Goal: Task Accomplishment & Management: Complete application form

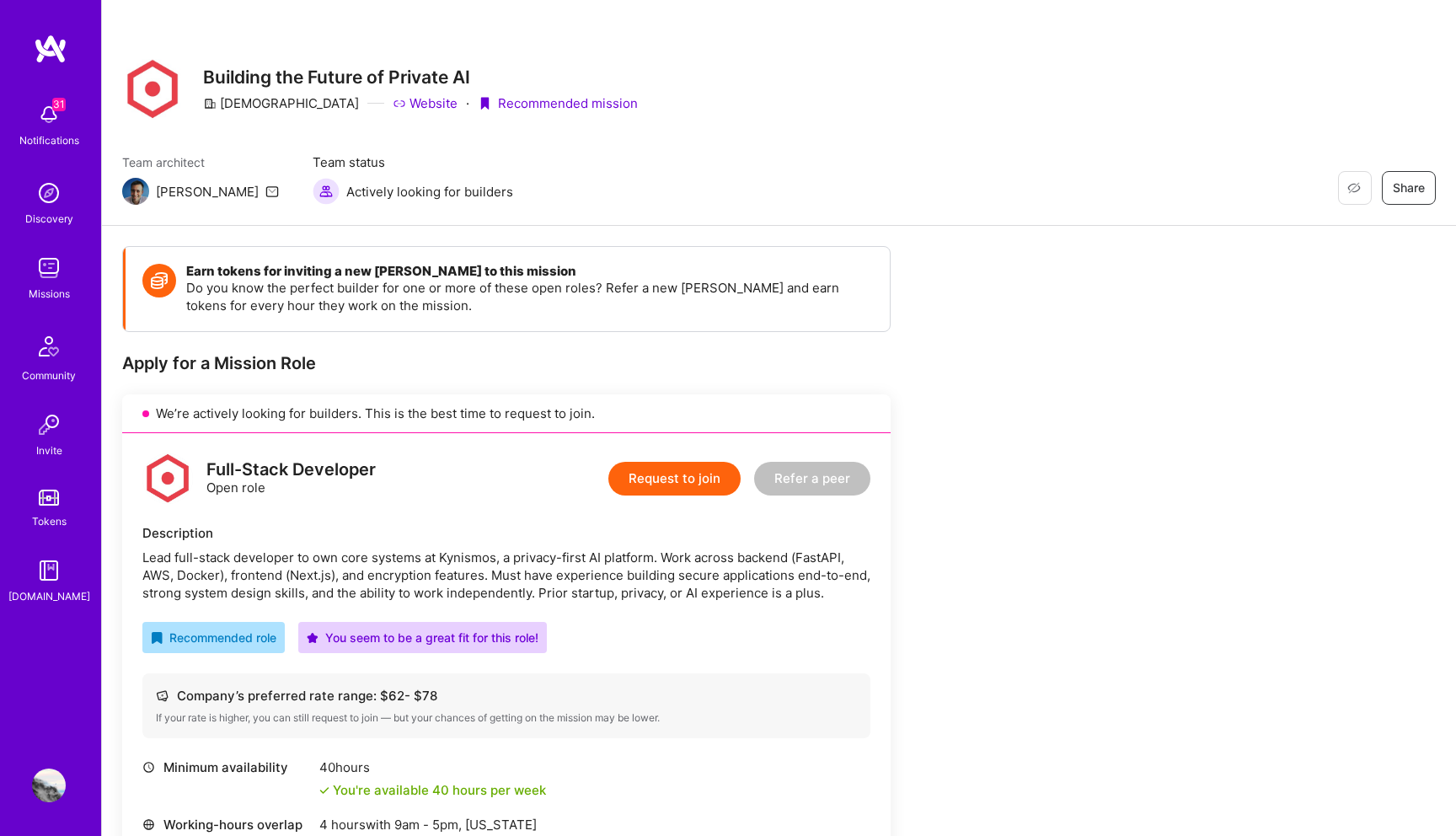
scroll to position [156, 0]
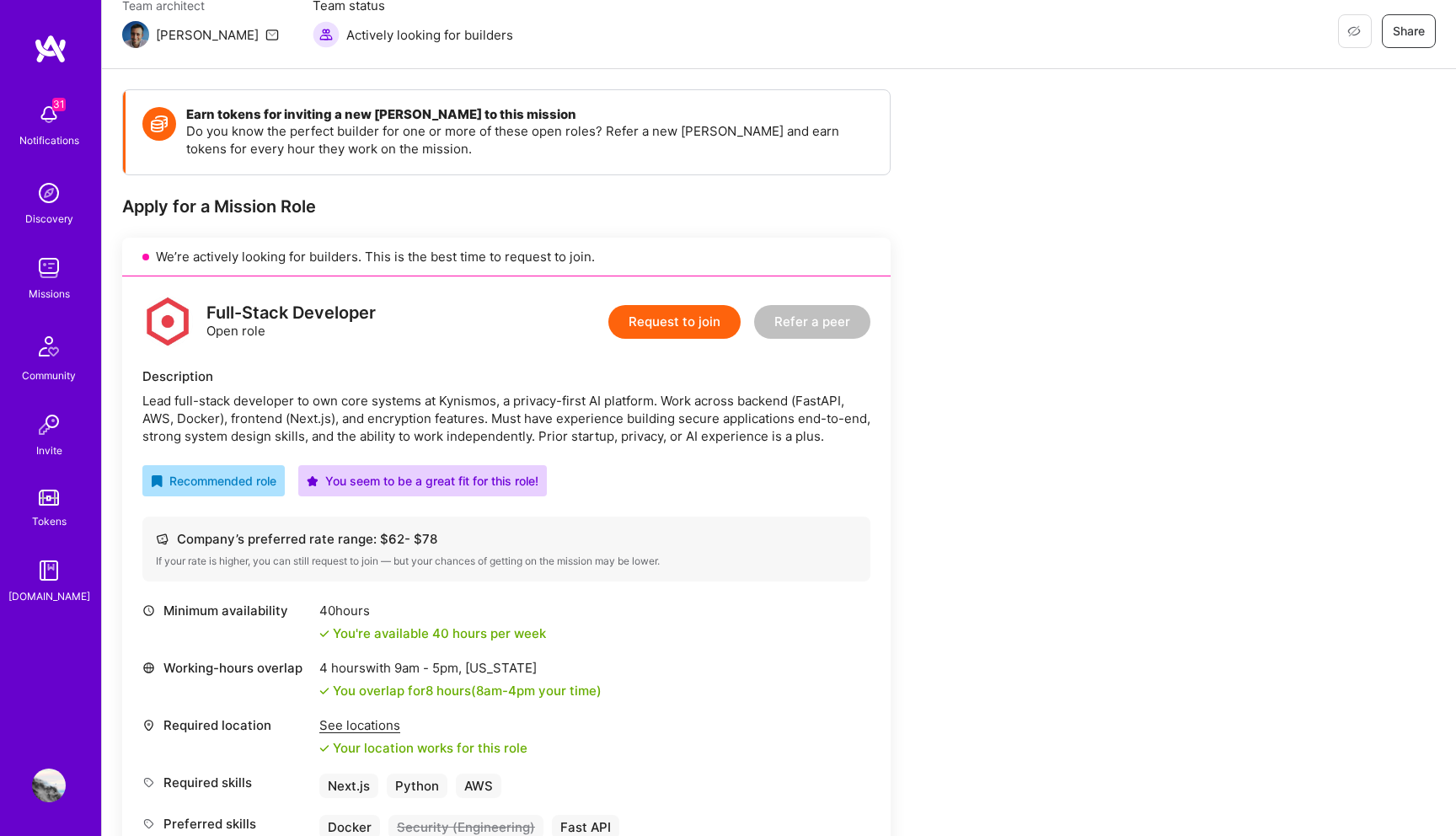
click at [686, 317] on button "Request to join" at bounding box center [675, 322] width 132 height 34
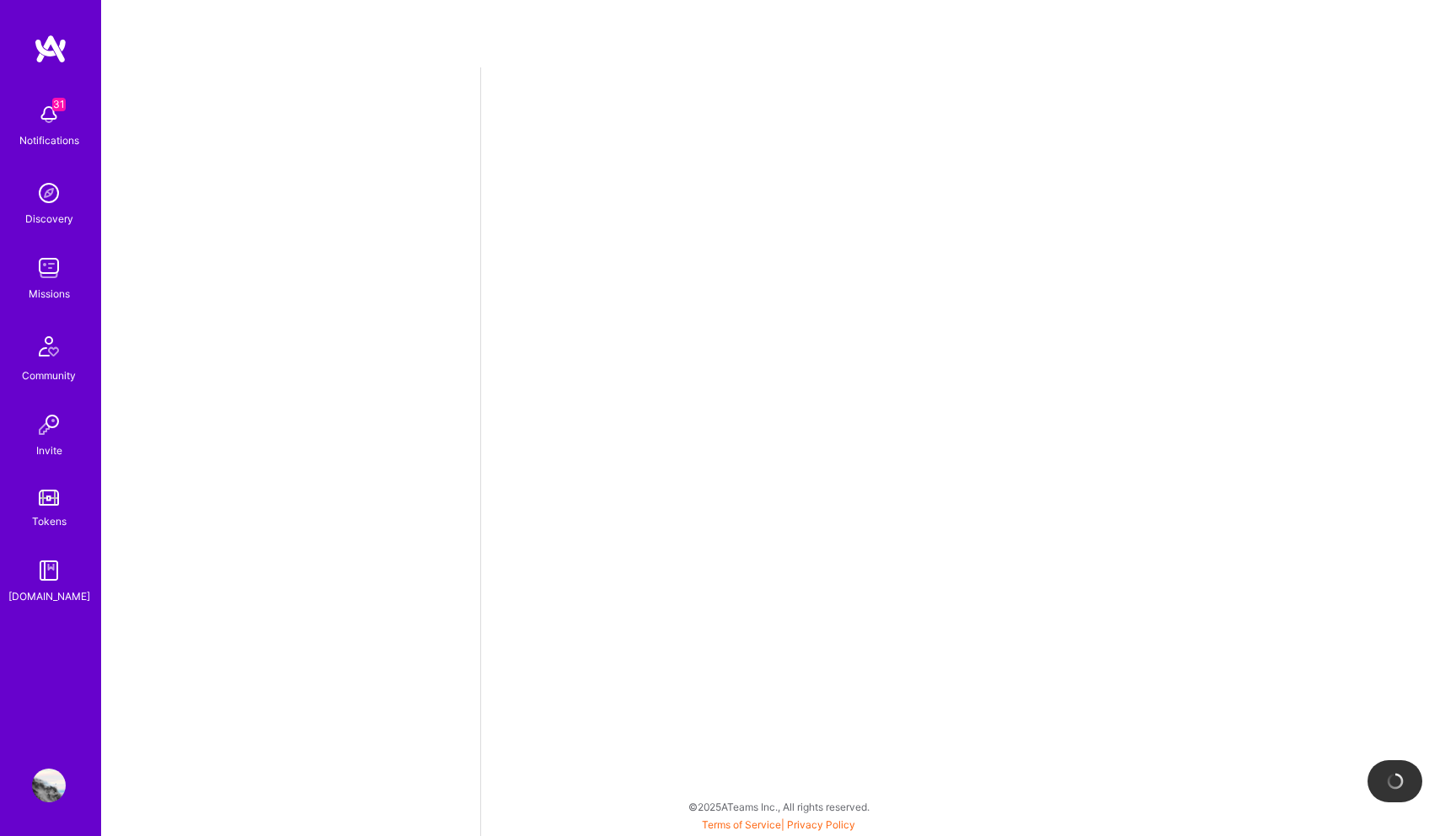
select select "US"
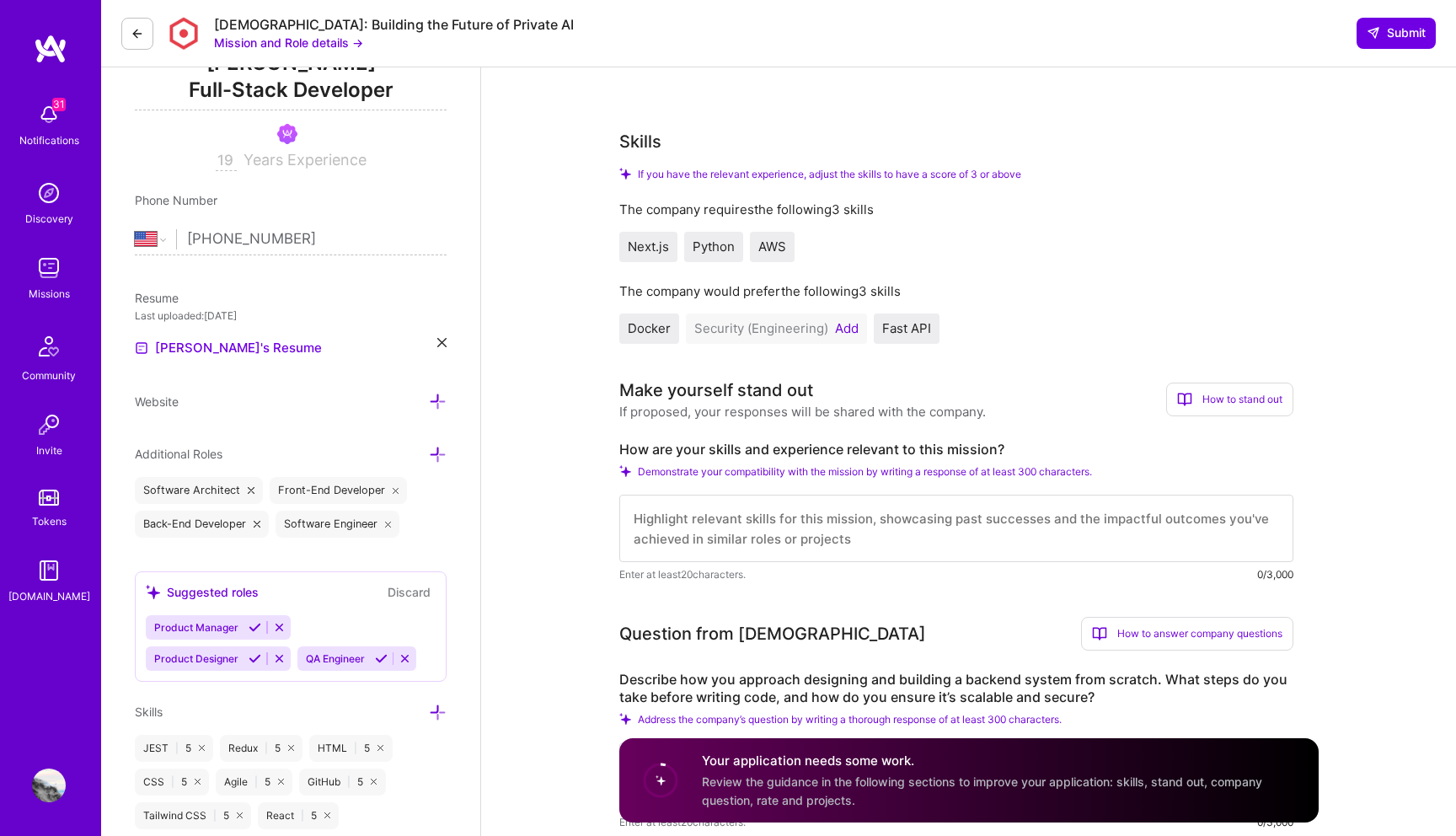
scroll to position [251, 0]
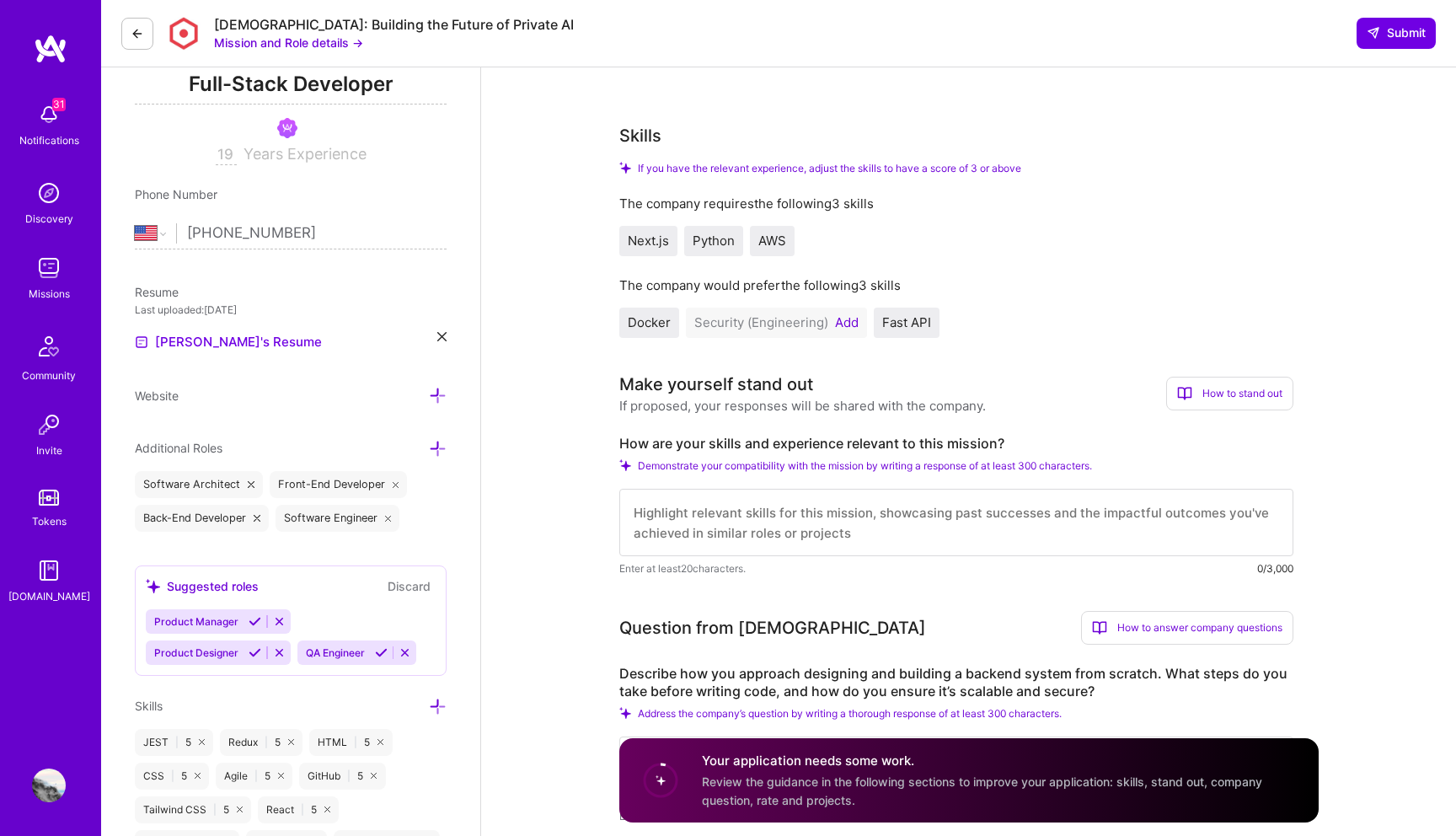
click at [989, 500] on textarea at bounding box center [956, 522] width 674 height 68
paste textarea "Greetings! I have extensive experience with TypeScript, React (*especially* Mat…"
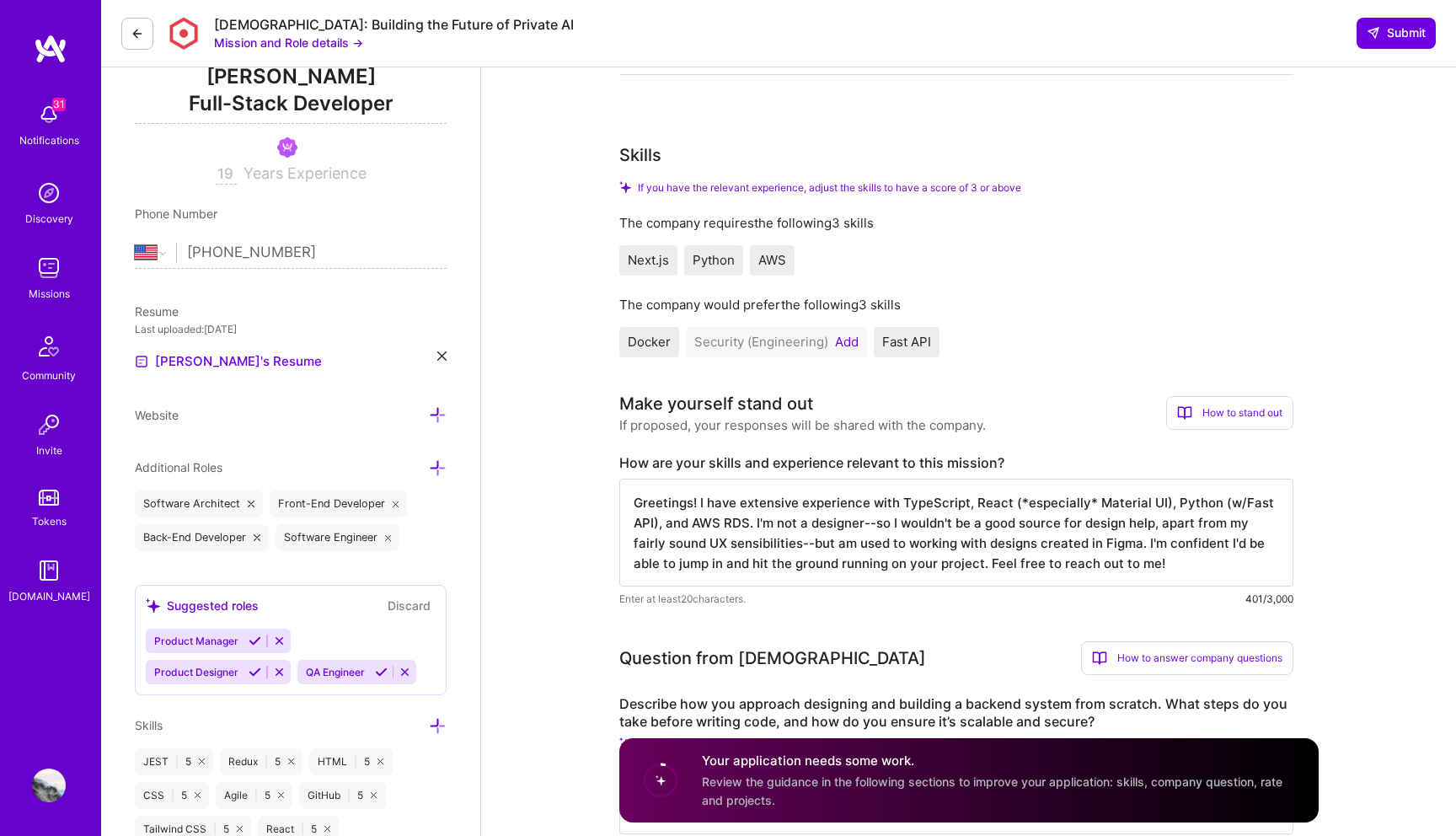
scroll to position [400, 0]
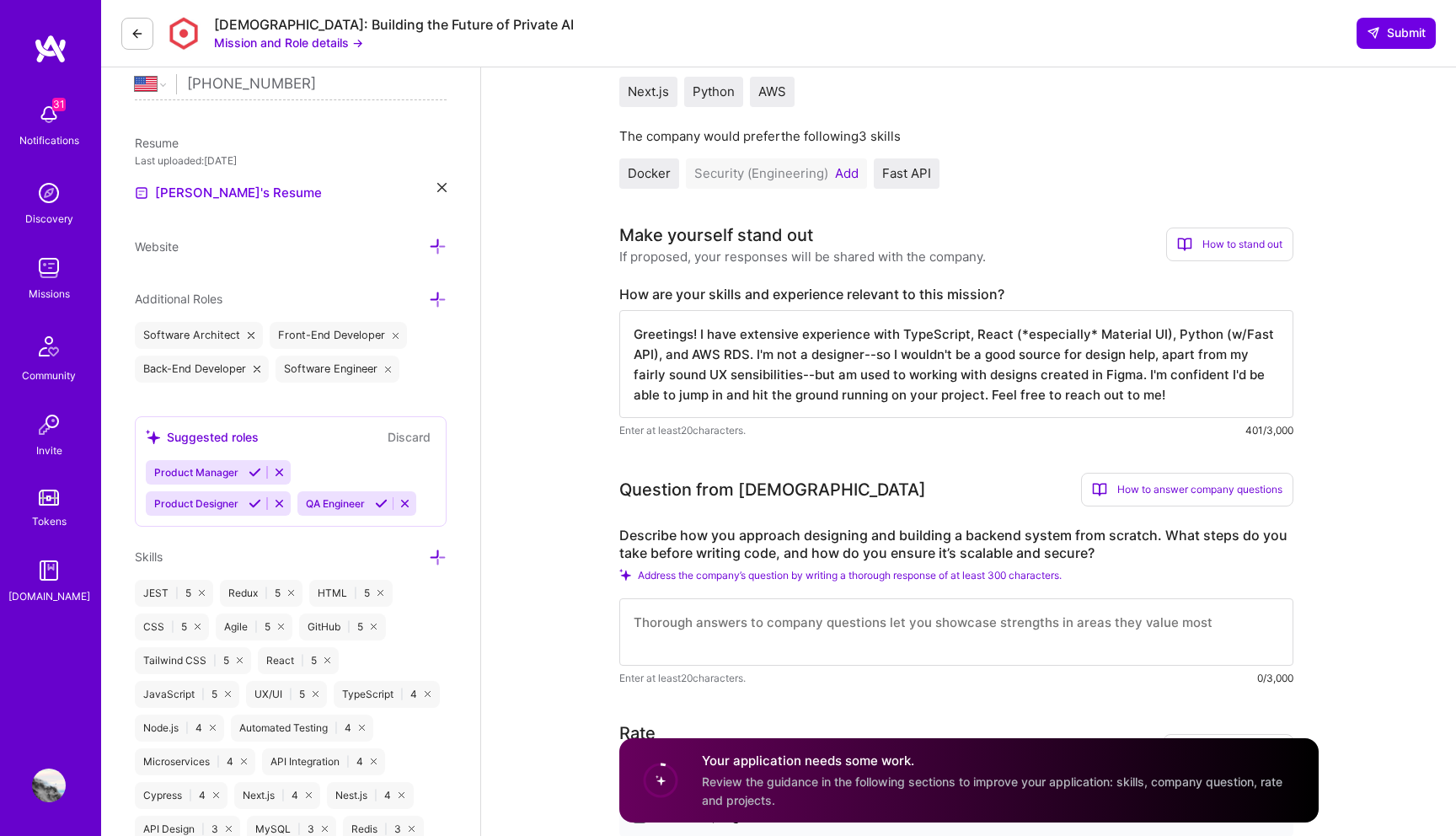
click at [962, 333] on textarea "Greetings! I have extensive experience with TypeScript, React (*especially* Mat…" at bounding box center [956, 364] width 674 height 108
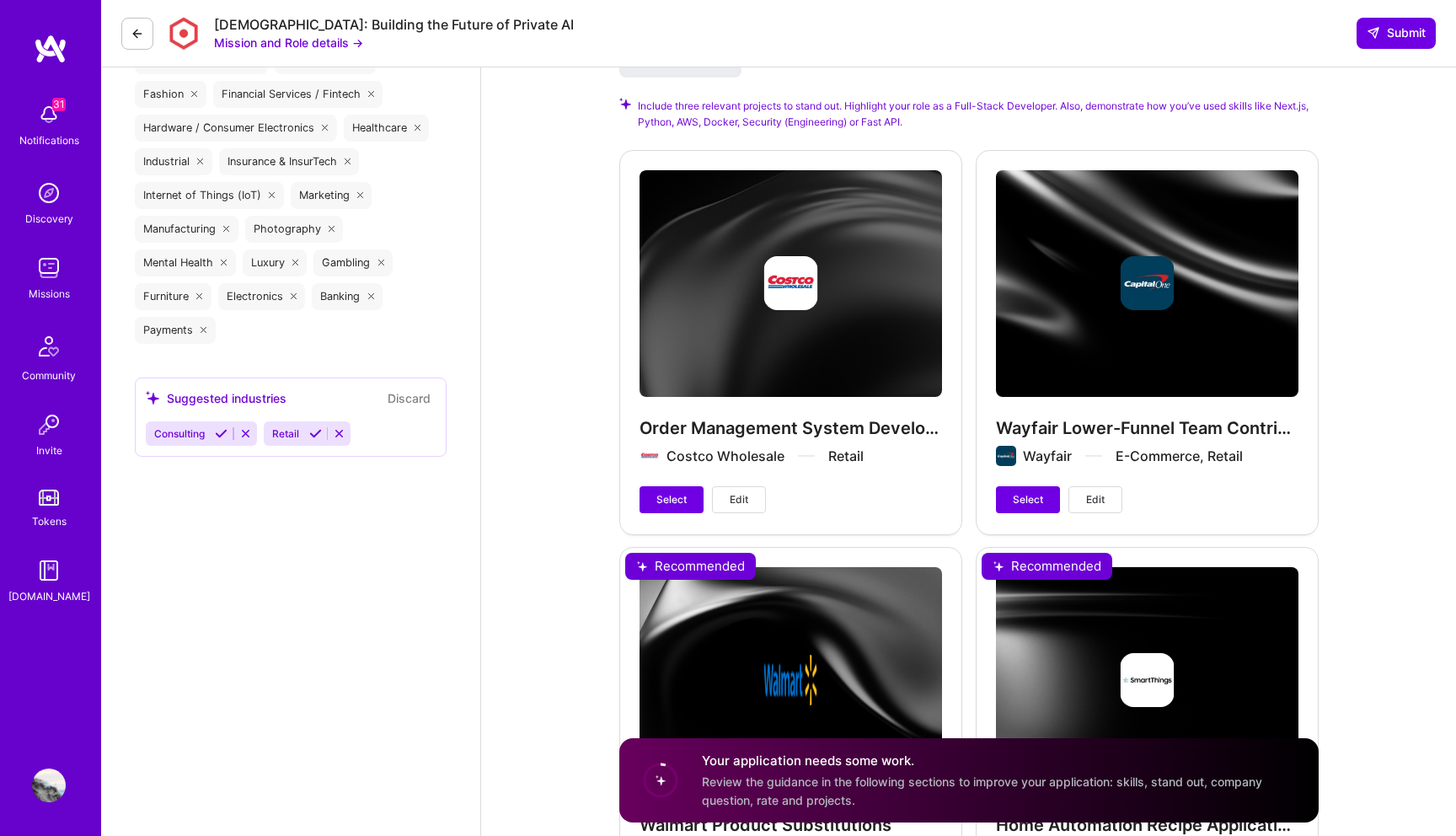
scroll to position [2083, 0]
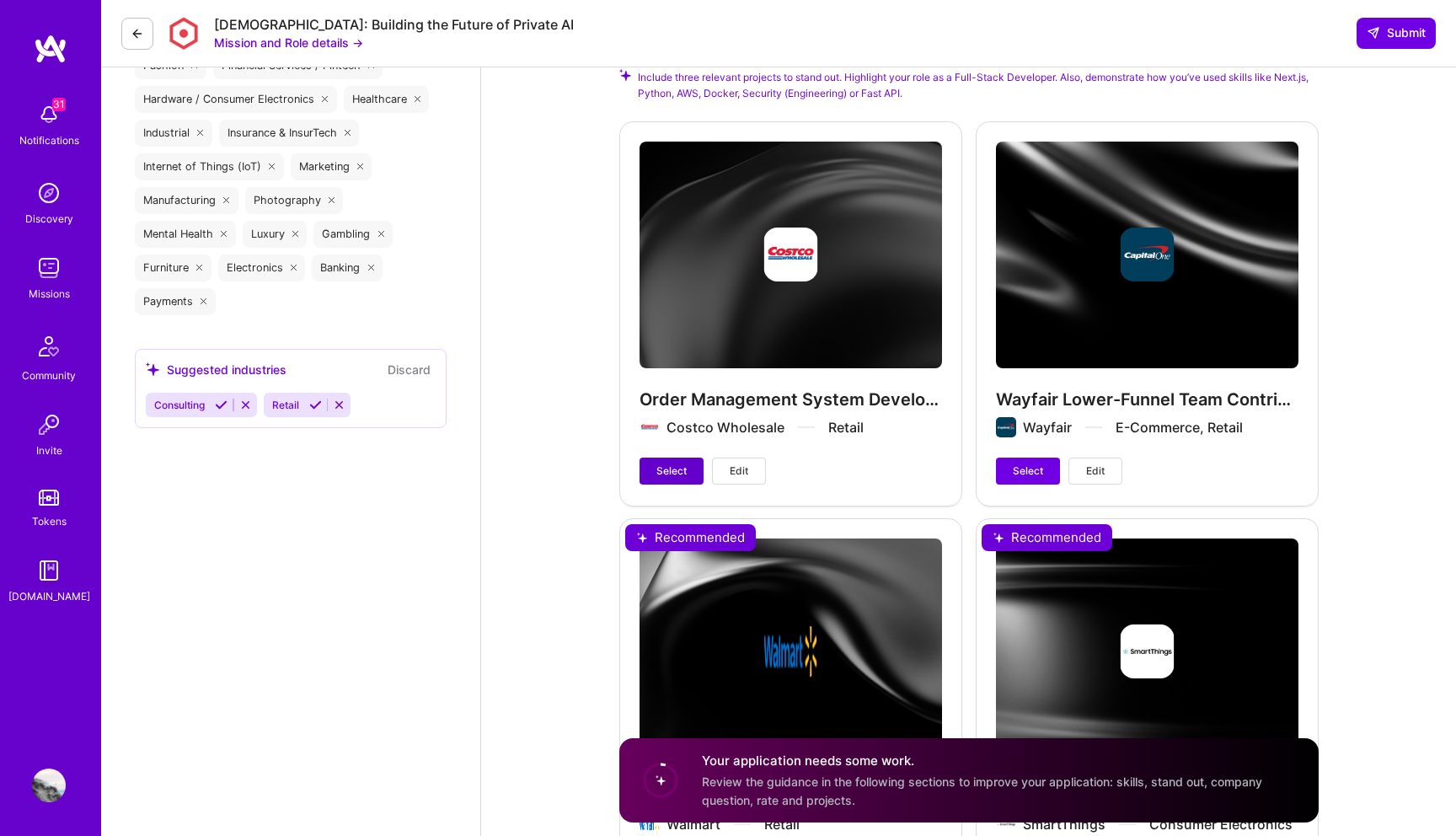
type textarea "Greetings! I have extensive experience with TypeScript, React (*especially* Nex…"
click at [688, 475] on button "Select" at bounding box center [672, 471] width 64 height 27
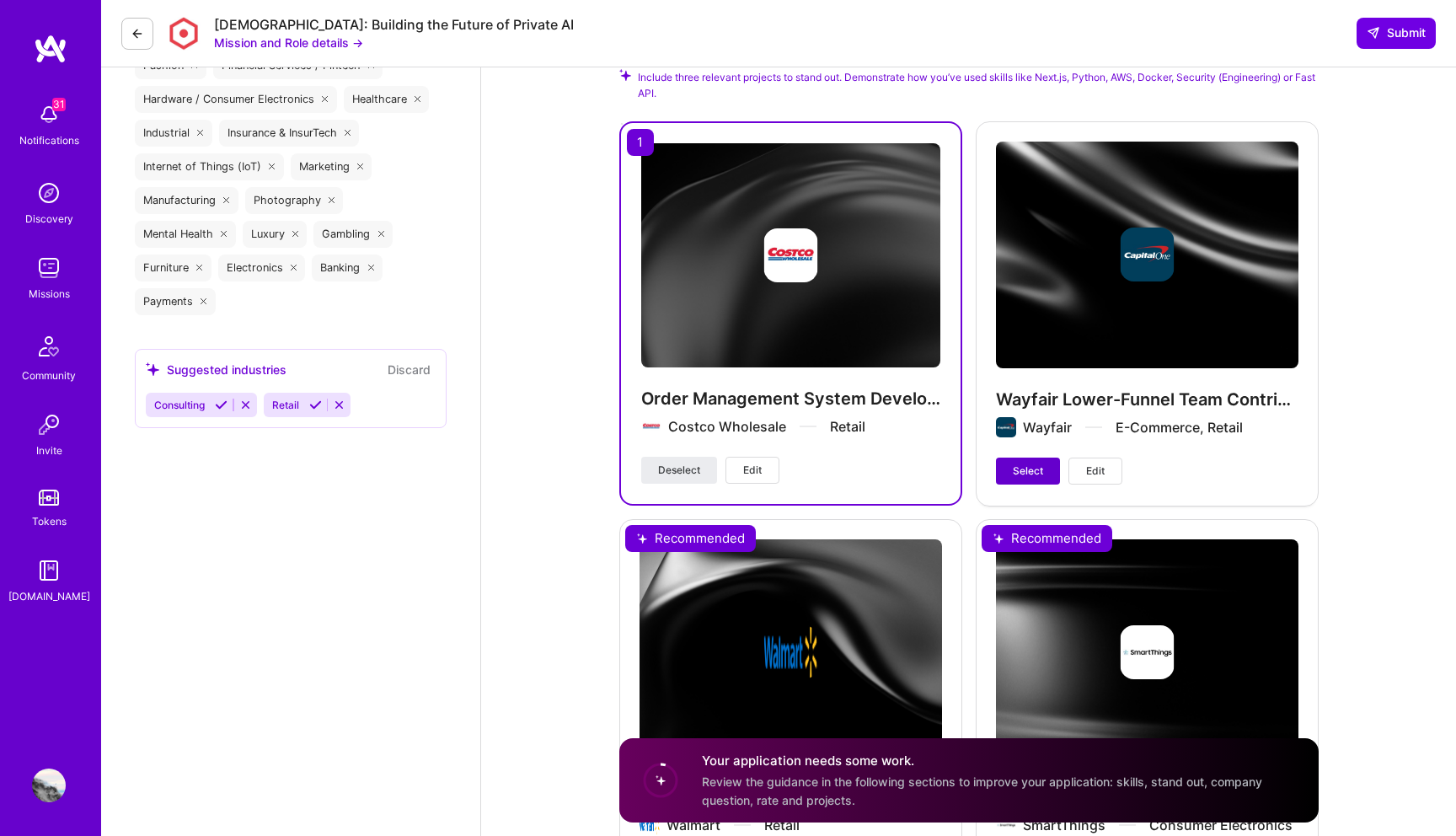
click at [1022, 482] on button "Select" at bounding box center [1028, 471] width 64 height 27
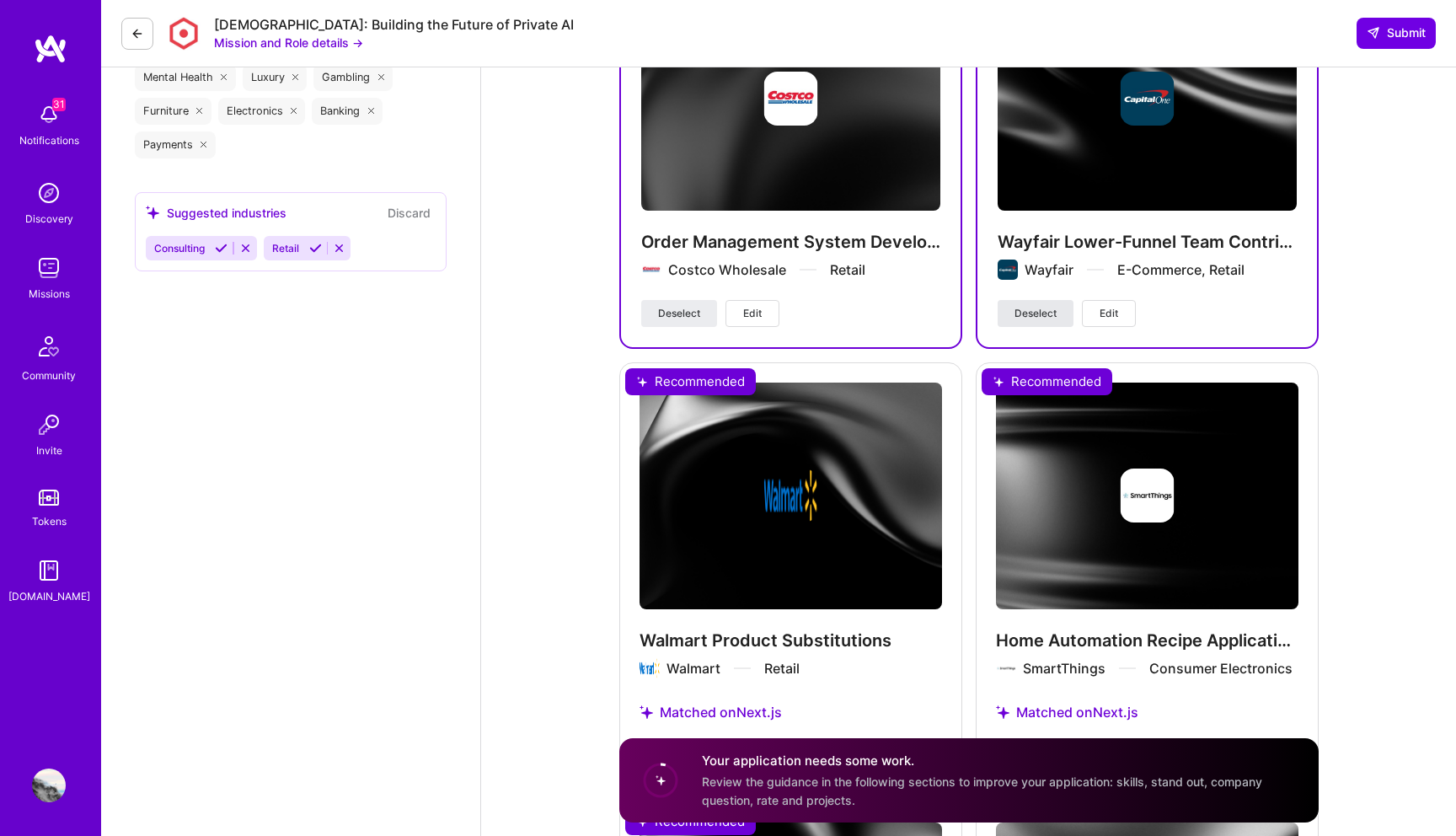
scroll to position [2354, 0]
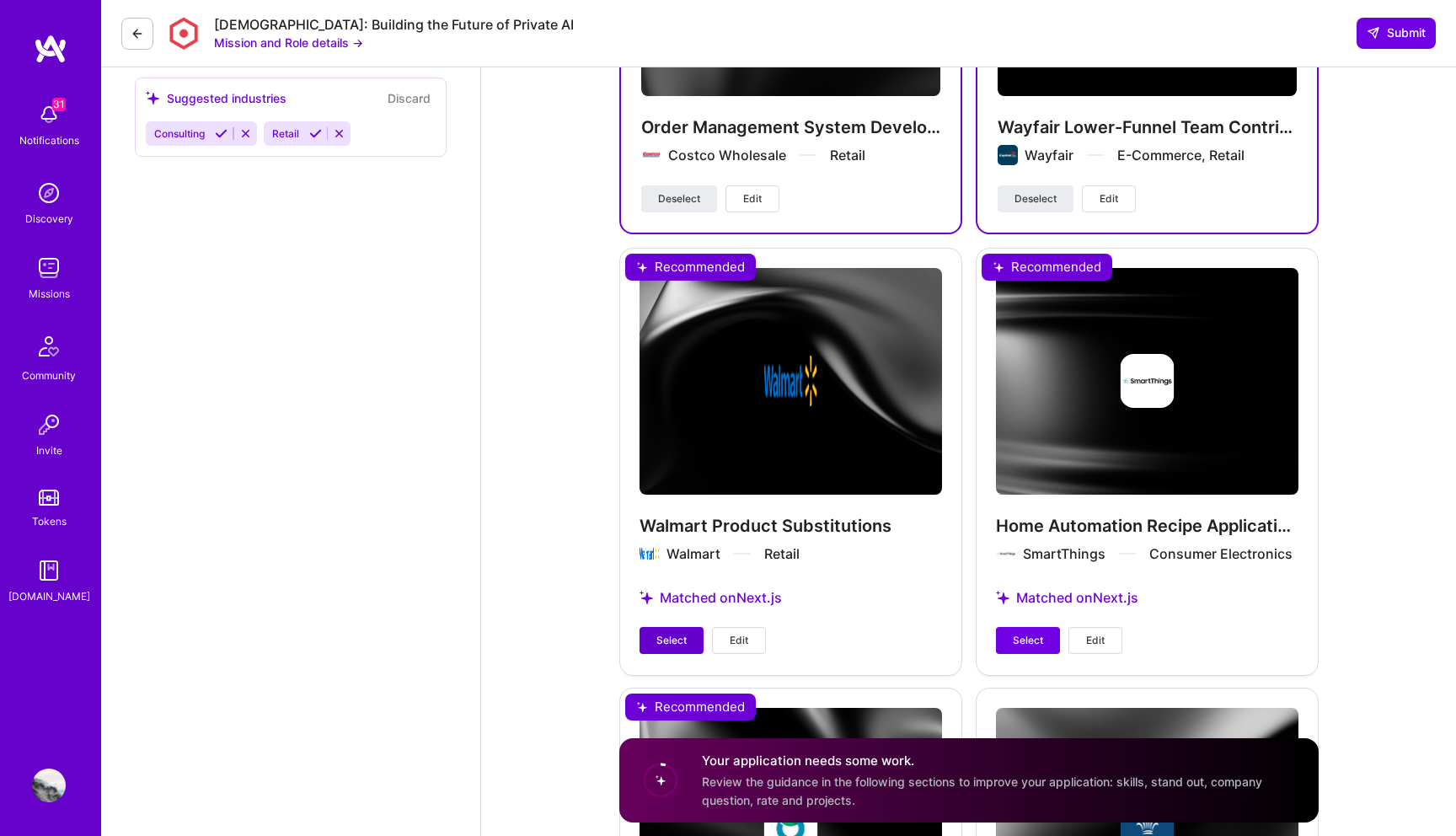
click at [652, 636] on button "Select" at bounding box center [672, 641] width 64 height 27
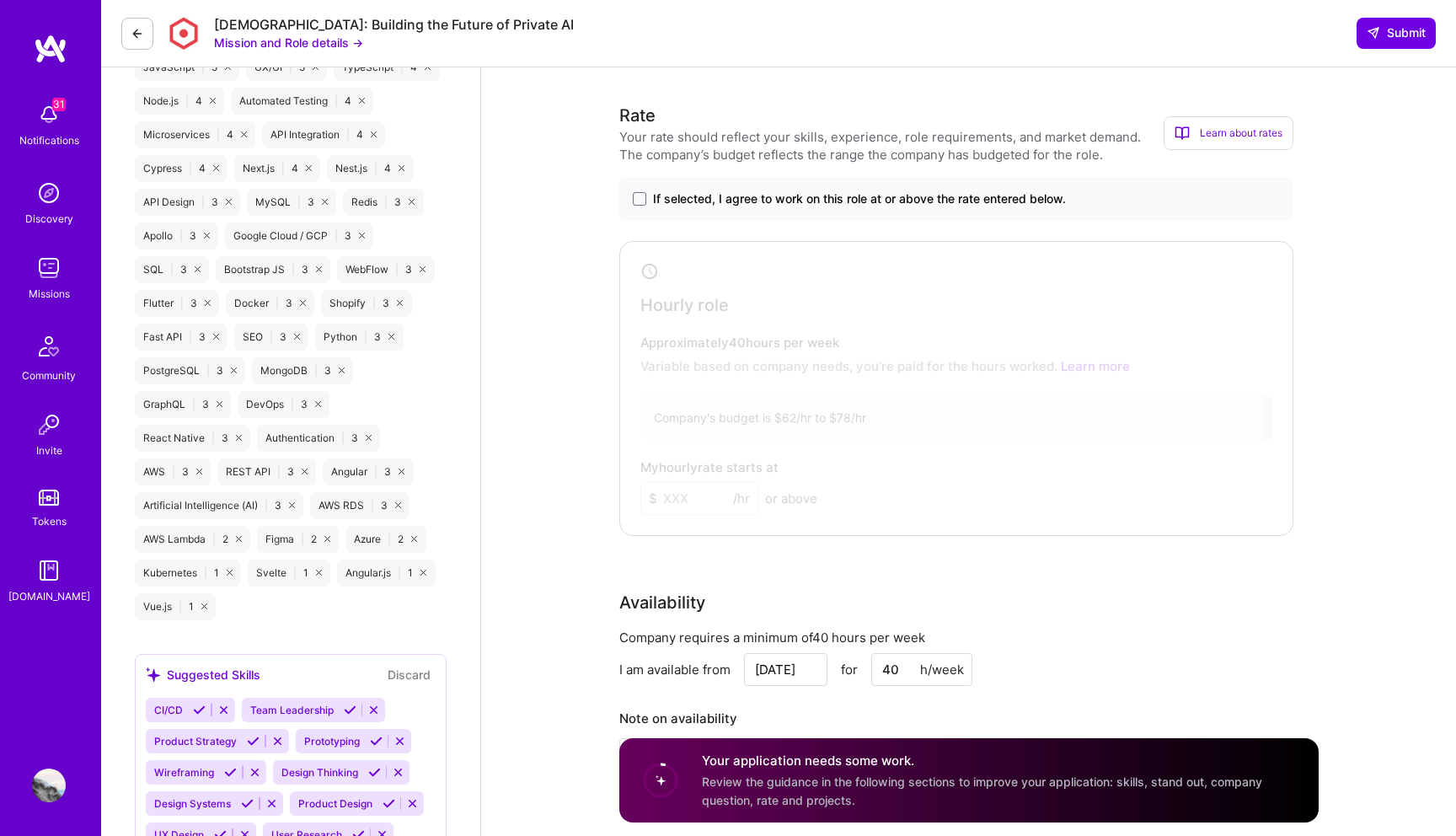
scroll to position [981, 0]
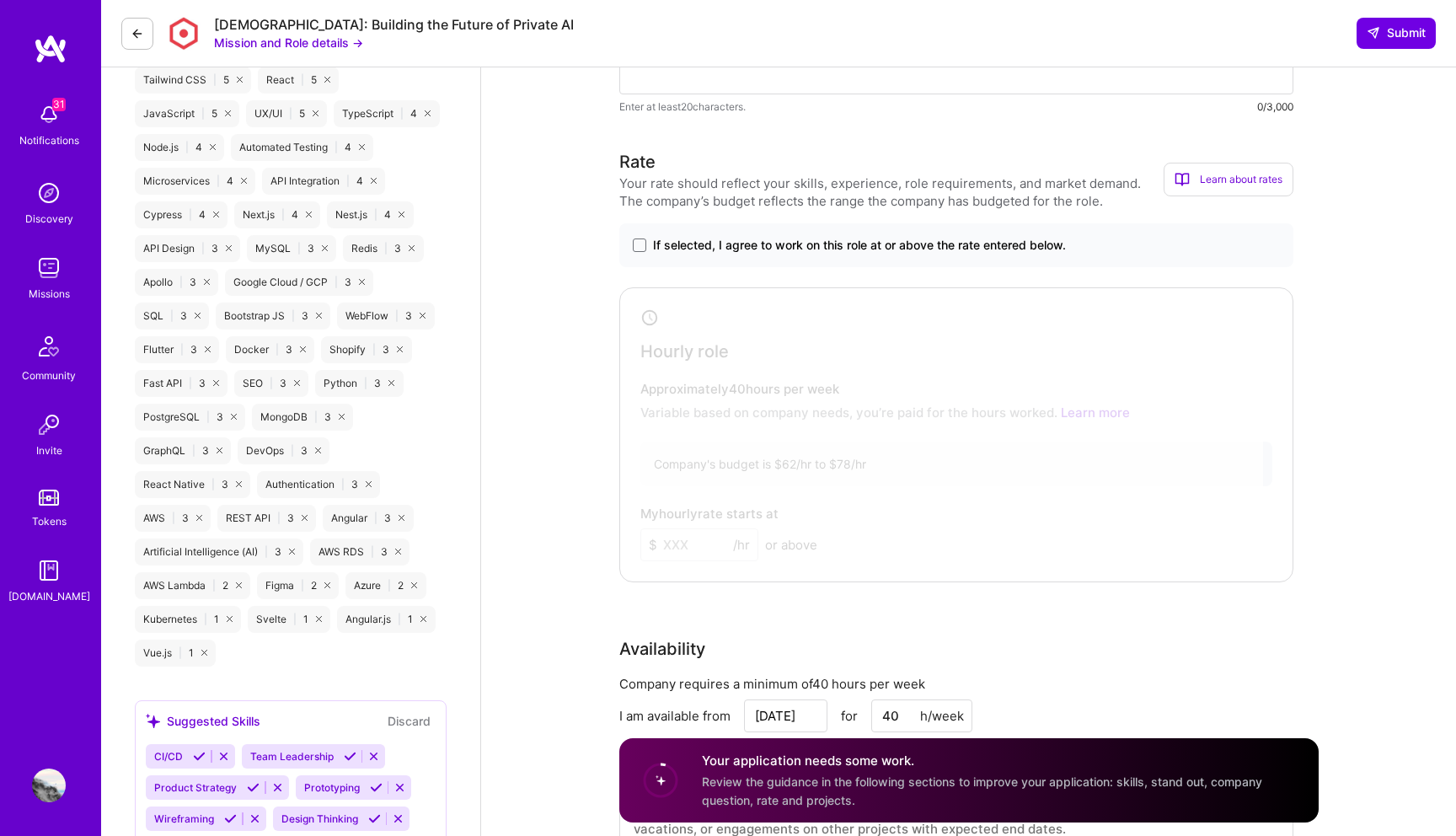
click at [742, 243] on span "If selected, I agree to work on this role at or above the rate entered below." at bounding box center [859, 245] width 413 height 17
click at [0, 0] on input "If selected, I agree to work on this role at or above the rate entered below." at bounding box center [0, 0] width 0 height 0
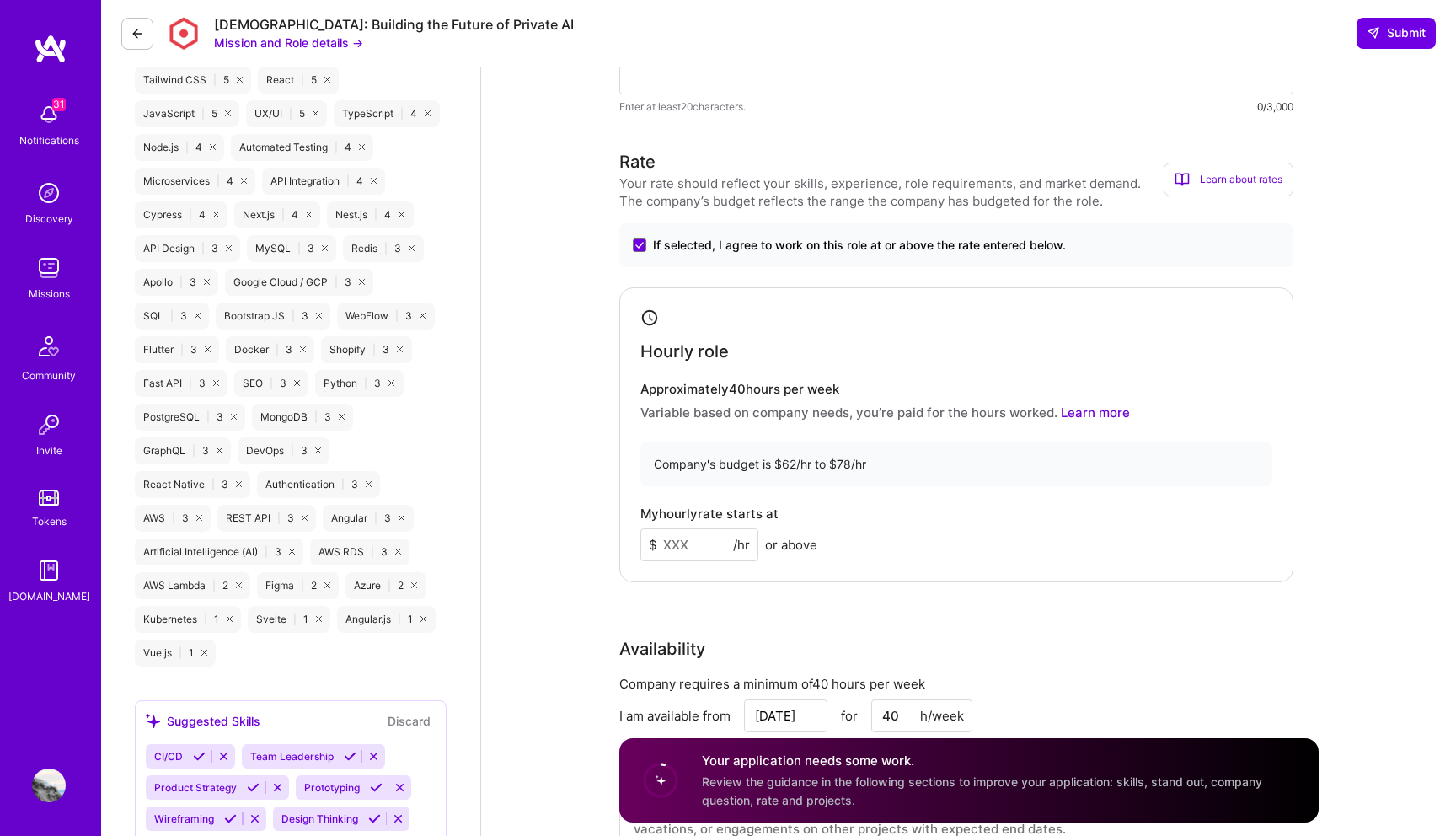
click at [702, 549] on input at bounding box center [700, 544] width 118 height 33
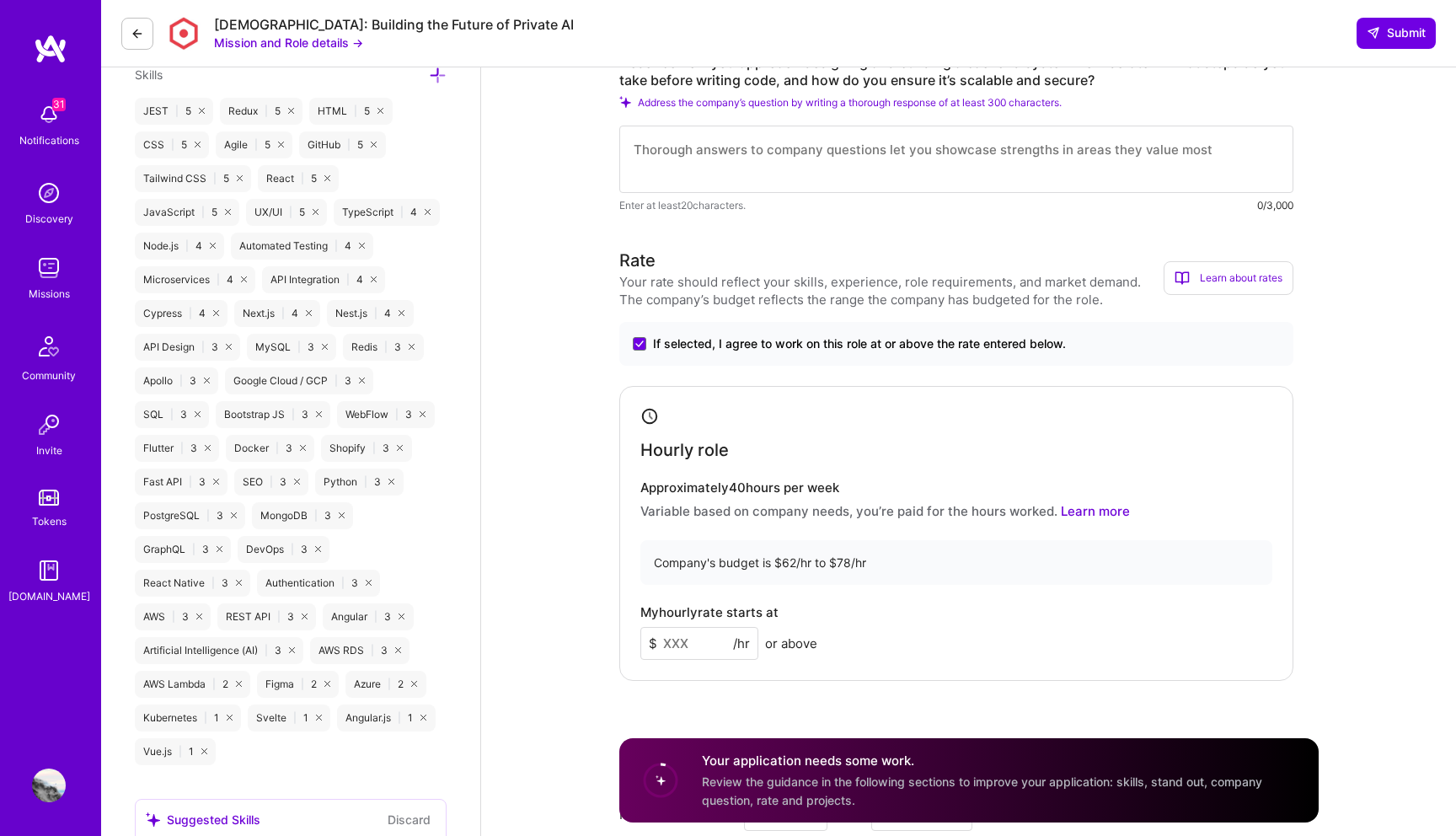
scroll to position [1281, 0]
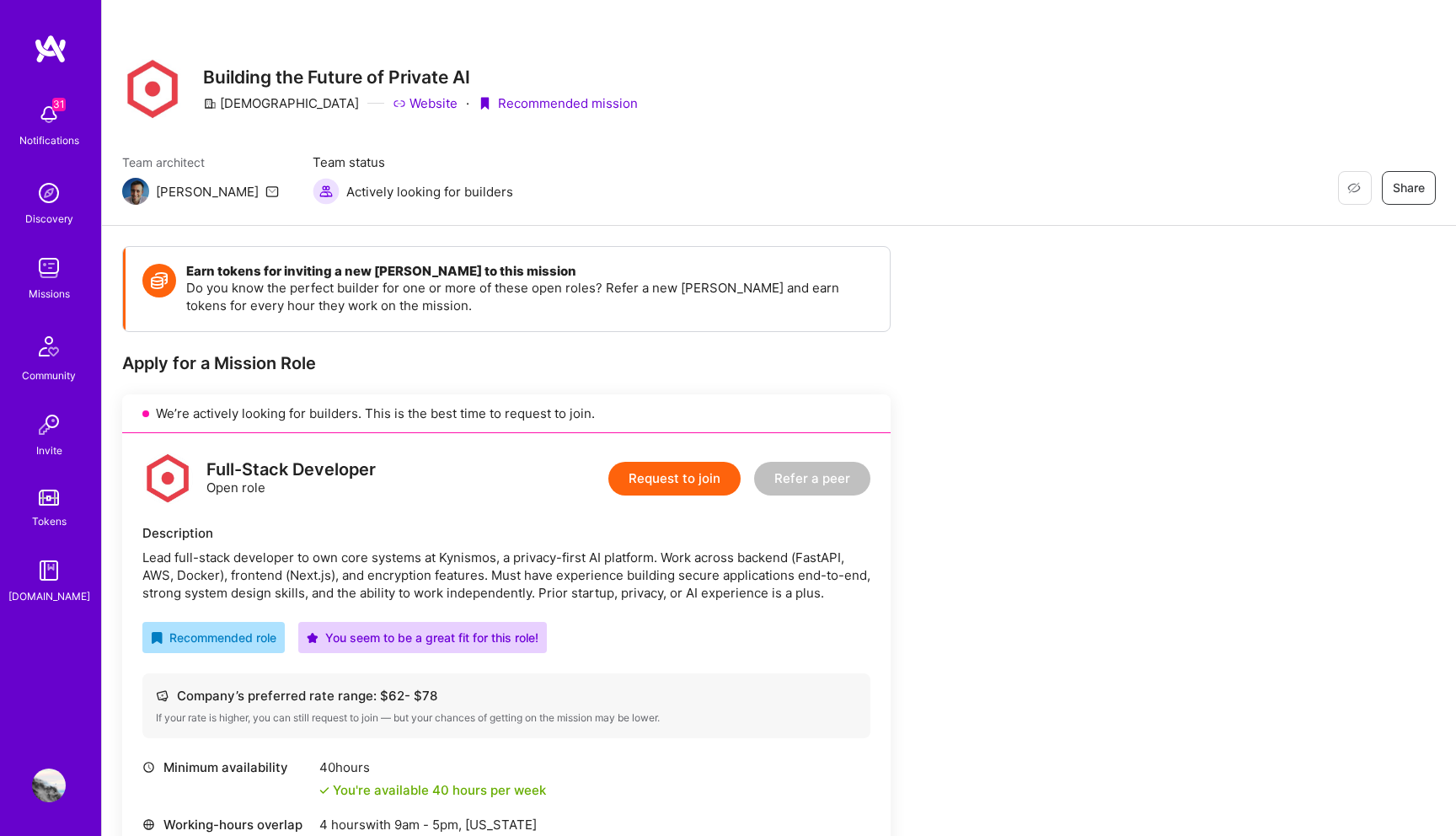
scroll to position [156, 0]
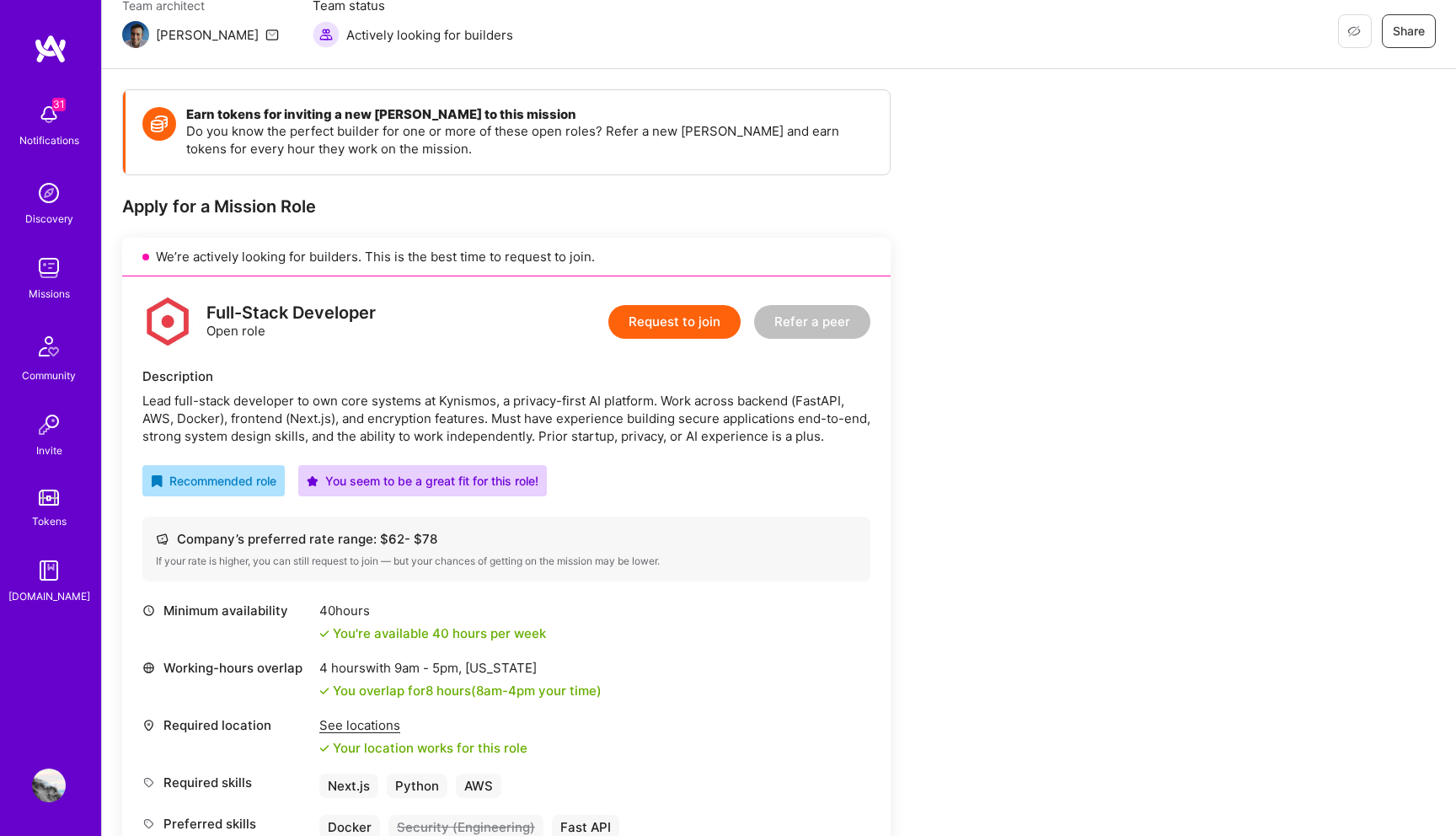
click at [65, 770] on img at bounding box center [49, 785] width 34 height 34
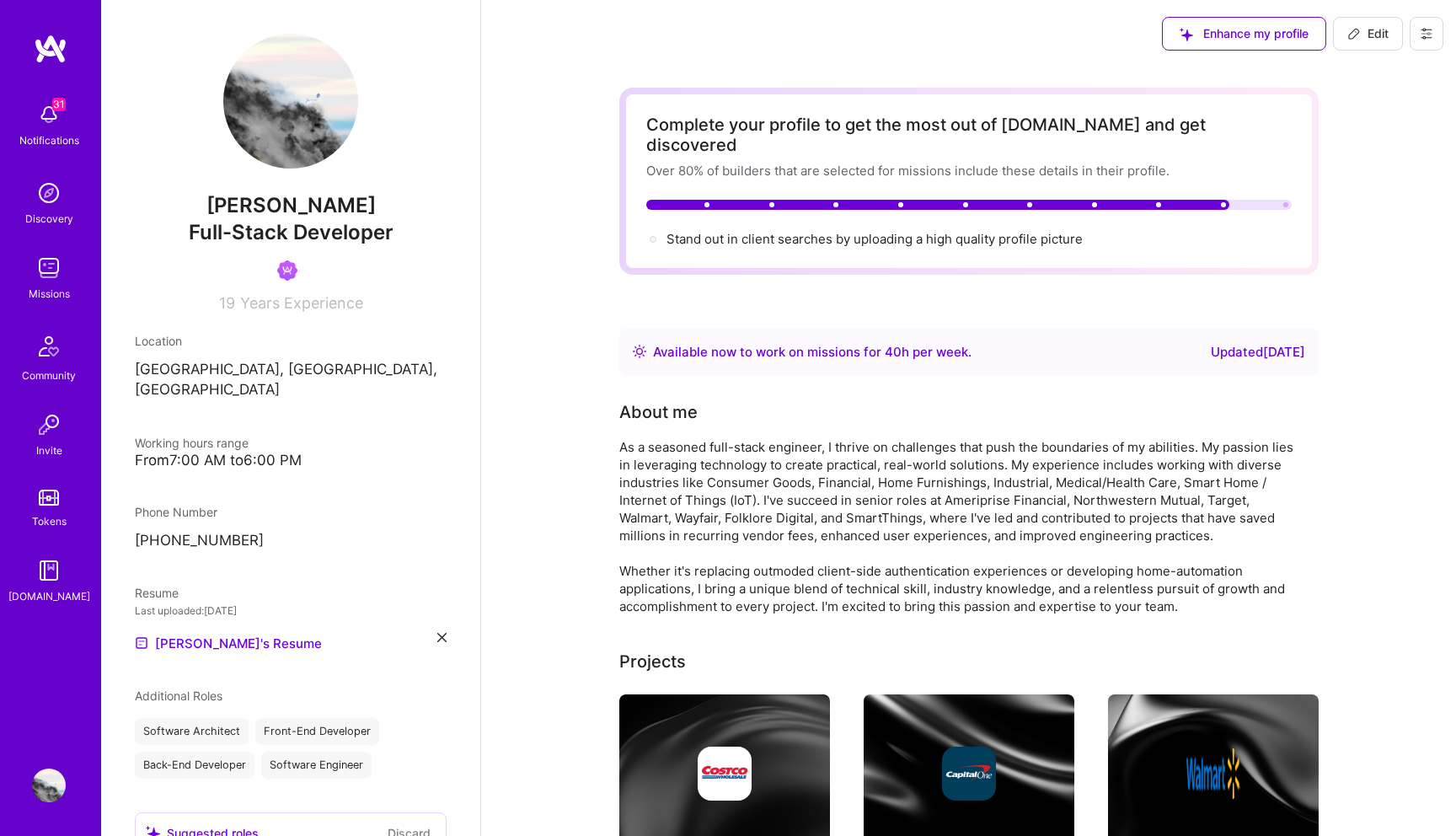
click at [1211, 342] on div "Updated [DATE]" at bounding box center [1258, 352] width 95 height 20
click at [57, 265] on img at bounding box center [49, 268] width 34 height 34
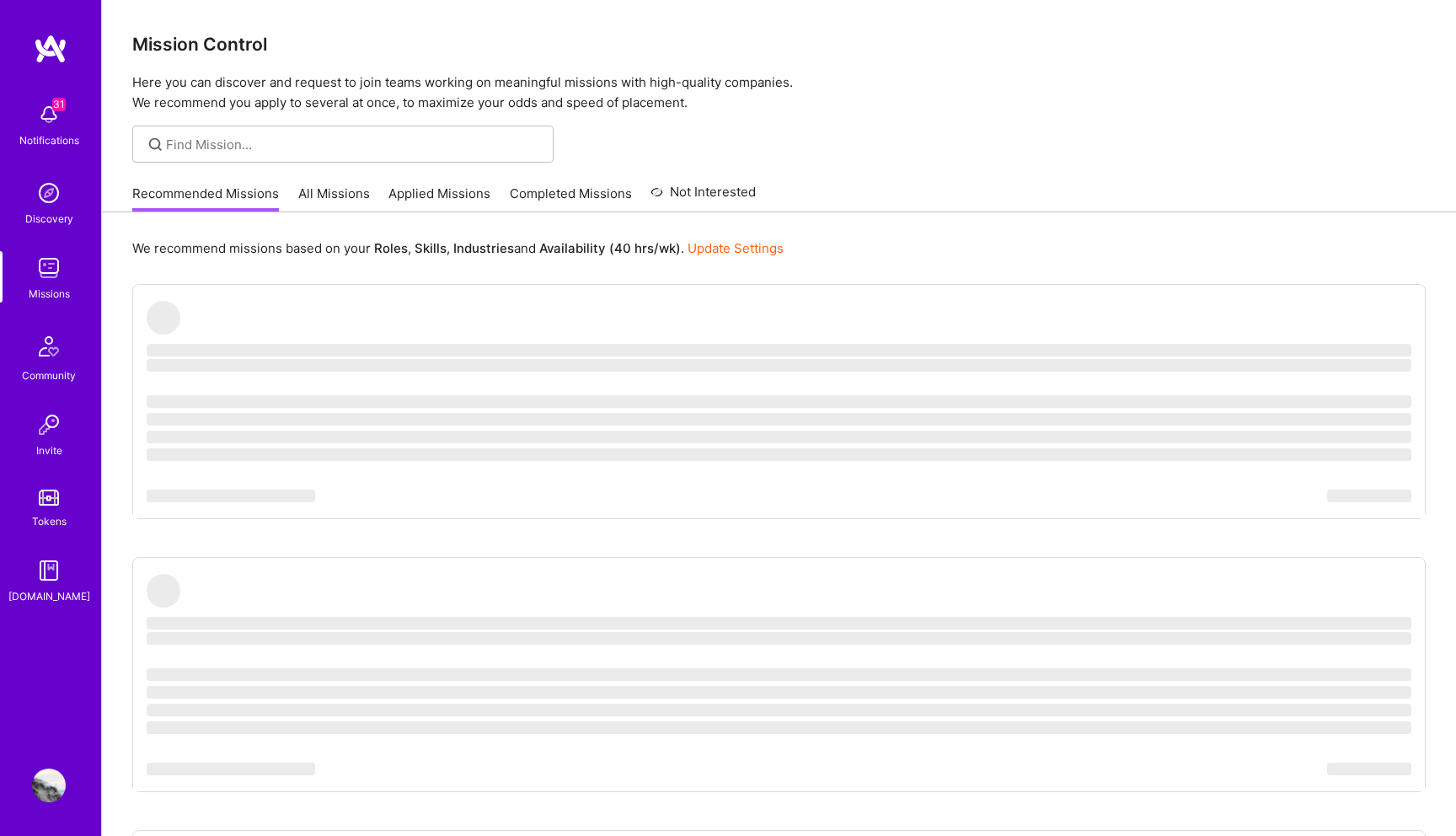
click at [410, 206] on link "Applied Missions" at bounding box center [440, 198] width 102 height 28
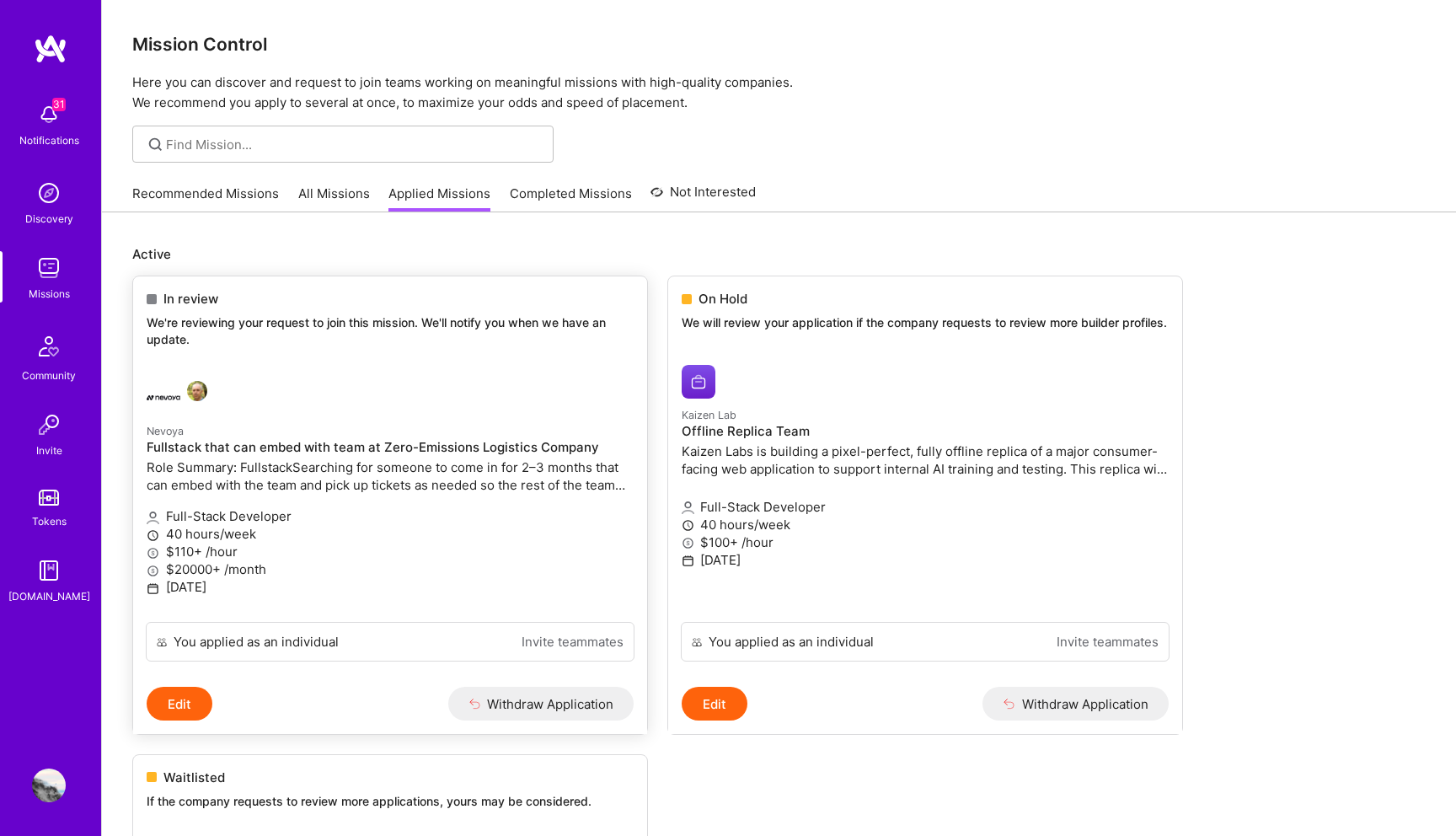
click at [194, 705] on button "Edit" at bounding box center [179, 703] width 66 height 34
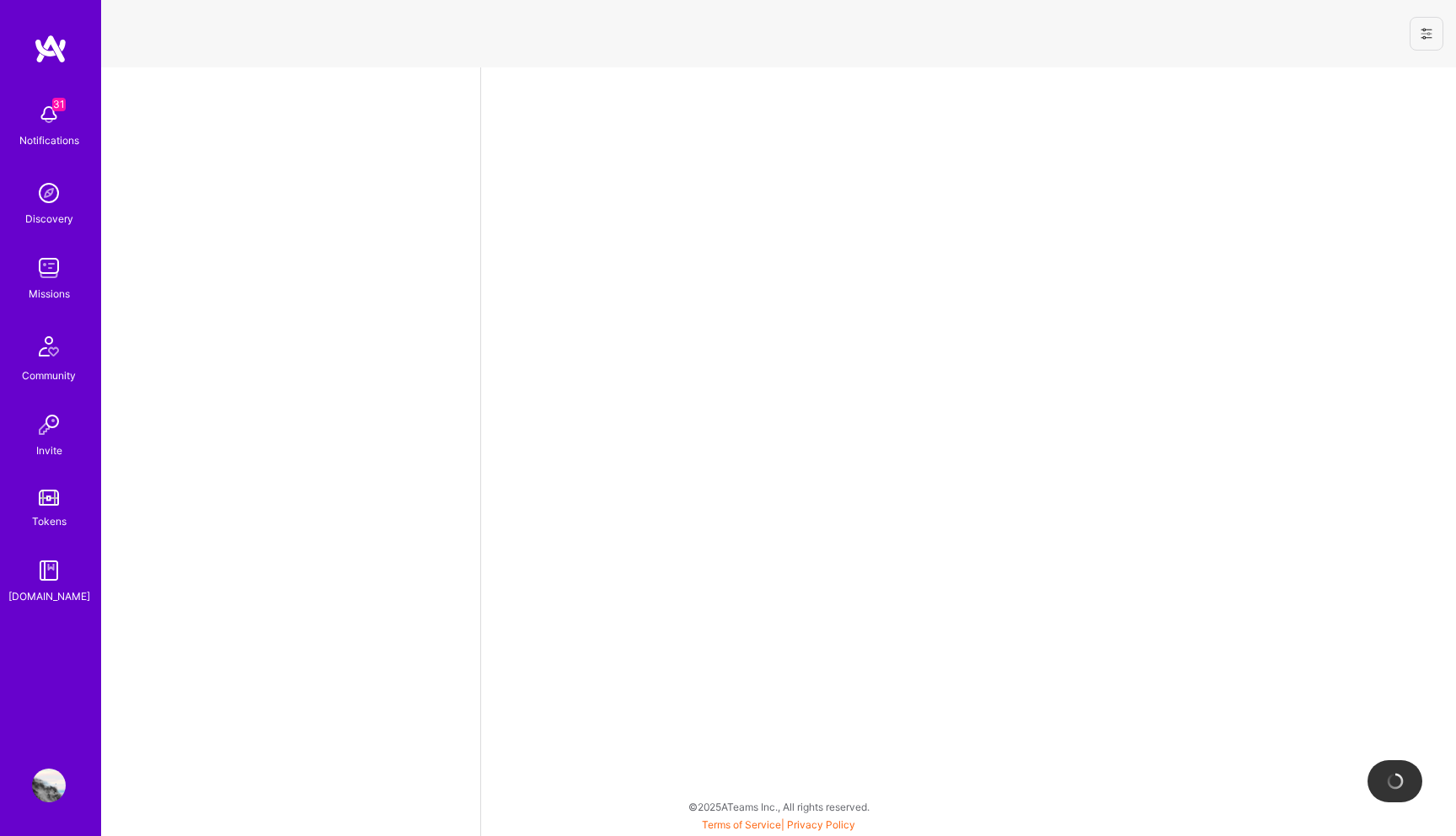
select select "US"
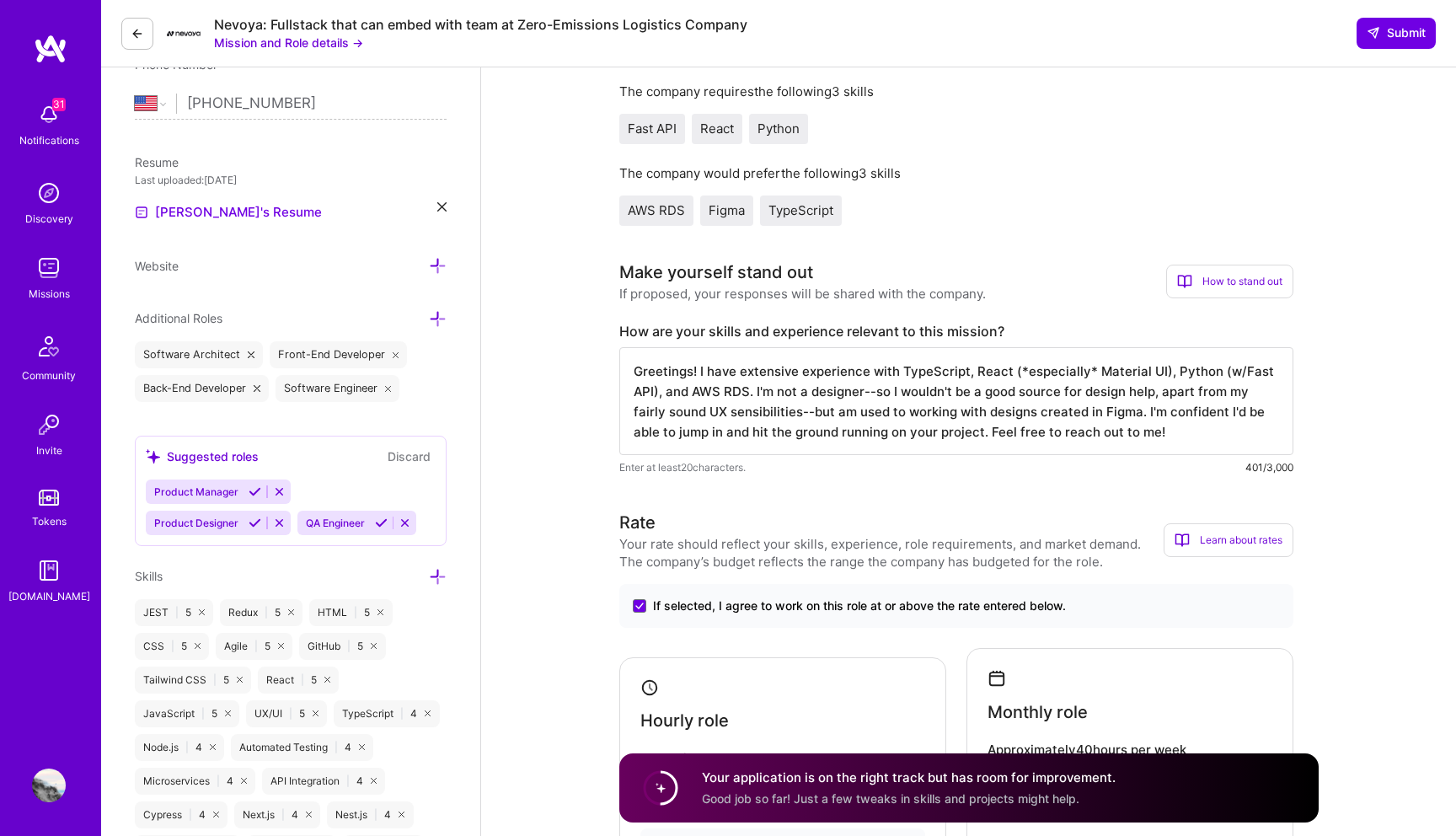
scroll to position [335, 0]
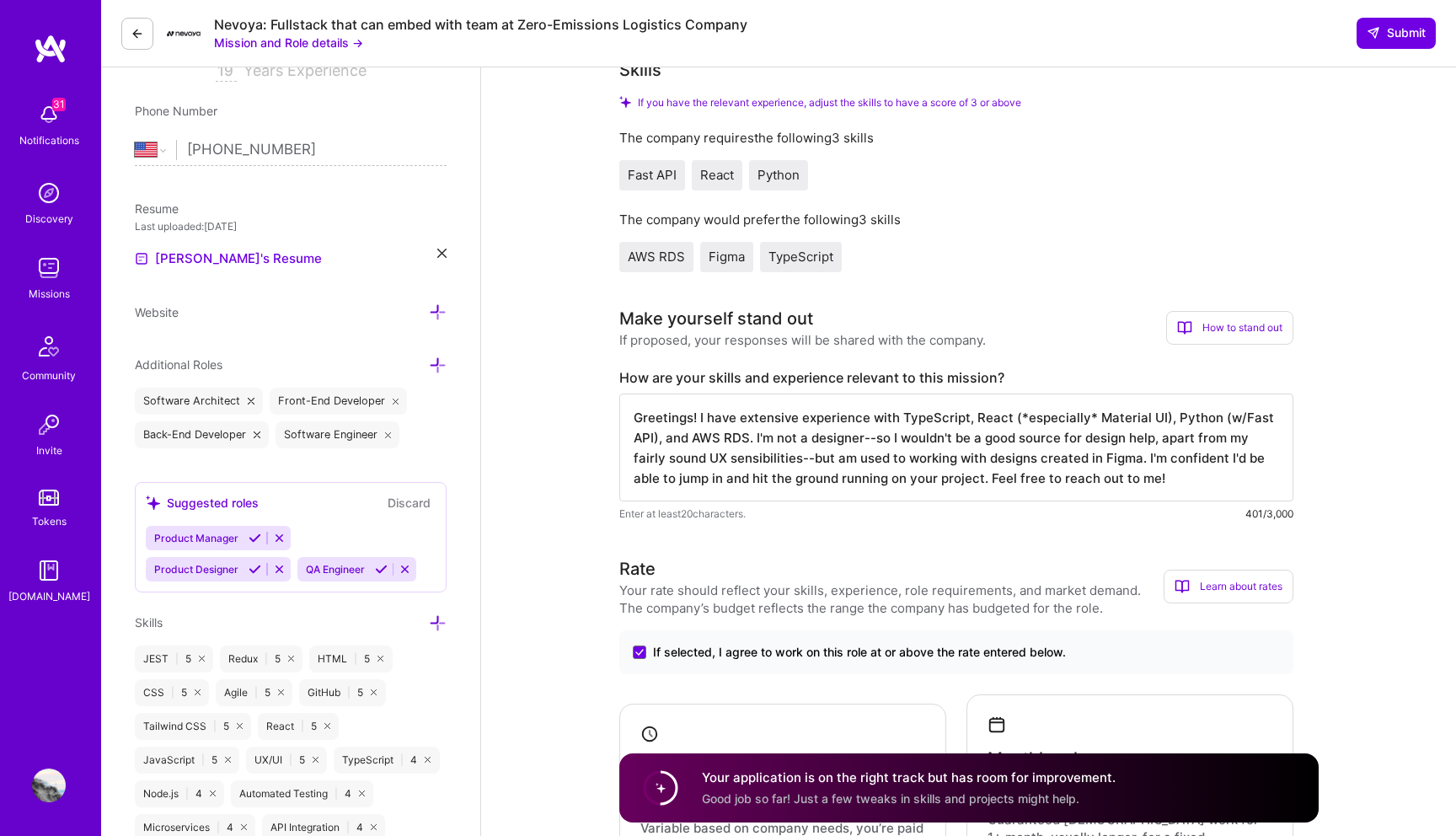
click at [998, 489] on textarea "Greetings! I have extensive experience with TypeScript, React (*especially* Mat…" at bounding box center [956, 447] width 674 height 108
